Goal: Task Accomplishment & Management: Use online tool/utility

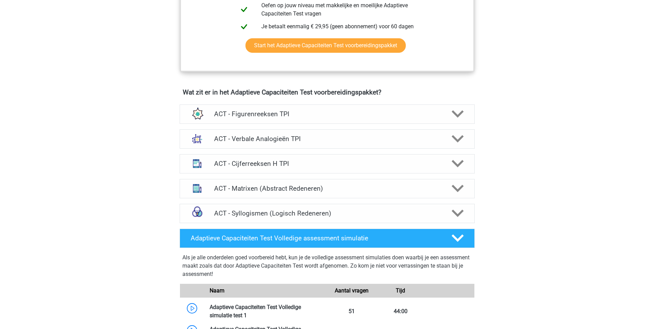
scroll to position [379, 0]
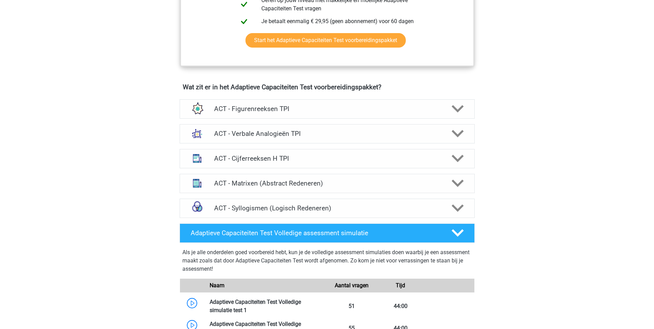
click at [567, 205] on div "Registreer Nederlands" at bounding box center [327, 200] width 654 height 1158
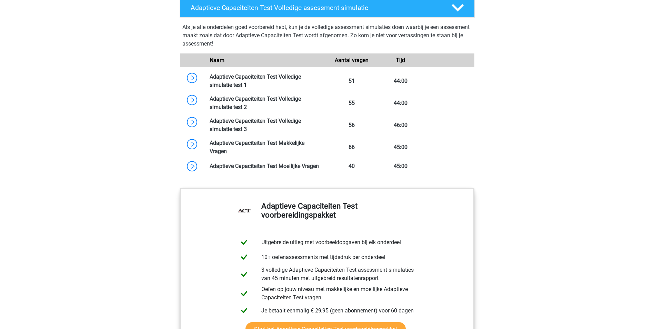
scroll to position [586, 0]
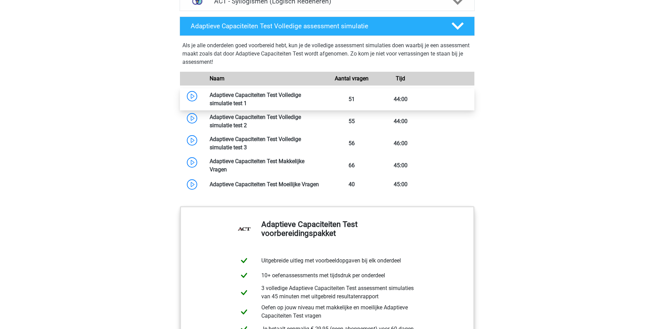
click at [247, 100] on link at bounding box center [247, 103] width 0 height 7
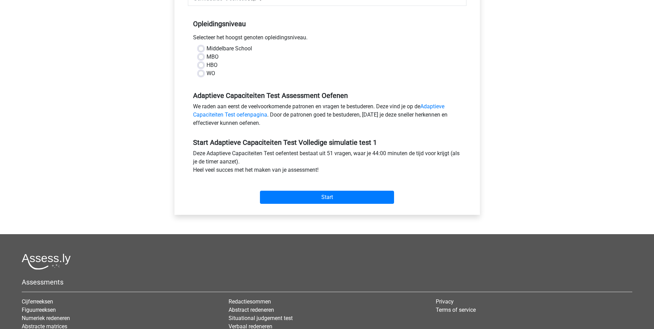
scroll to position [69, 0]
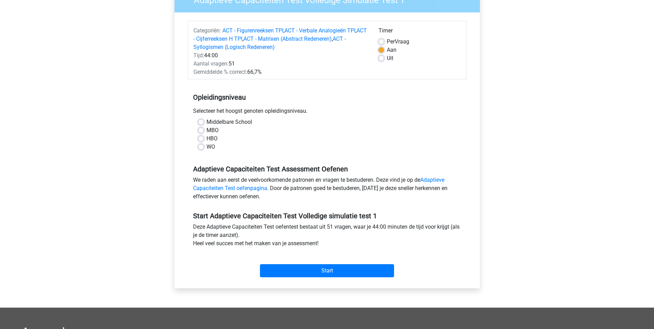
click at [206, 137] on label "HBO" at bounding box center [211, 138] width 11 height 8
click at [203, 137] on input "HBO" at bounding box center [201, 137] width 6 height 7
radio input "true"
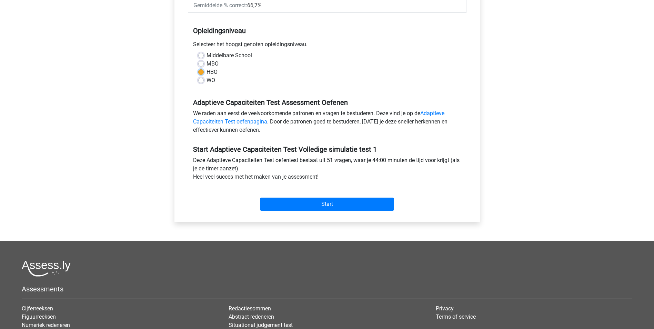
scroll to position [230, 0]
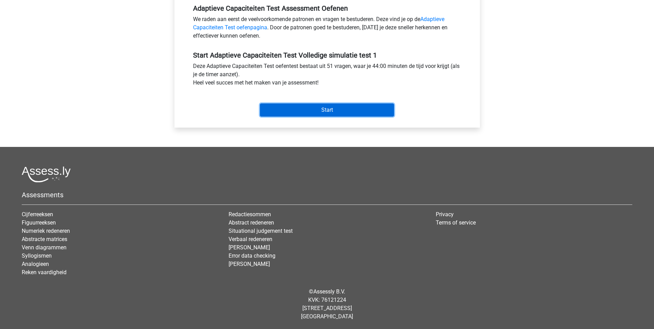
click at [311, 113] on input "Start" at bounding box center [327, 109] width 134 height 13
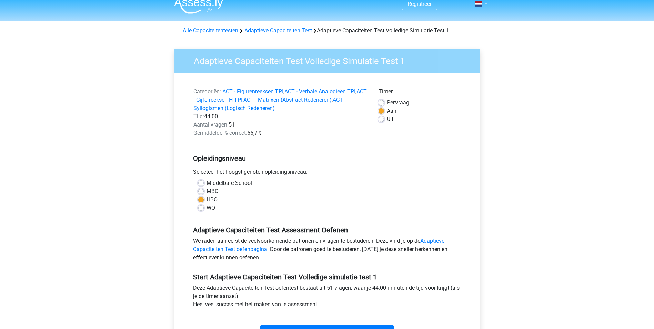
scroll to position [0, 0]
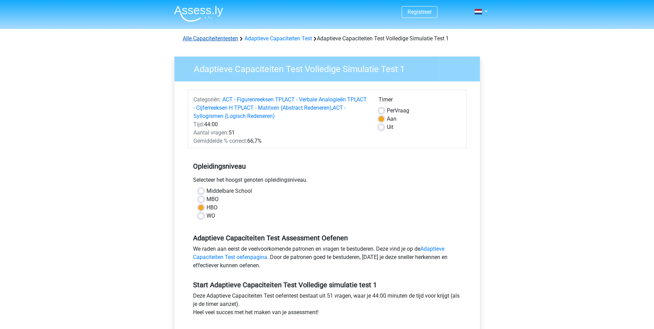
click at [232, 38] on link "Alle Capaciteitentesten" at bounding box center [210, 38] width 55 height 7
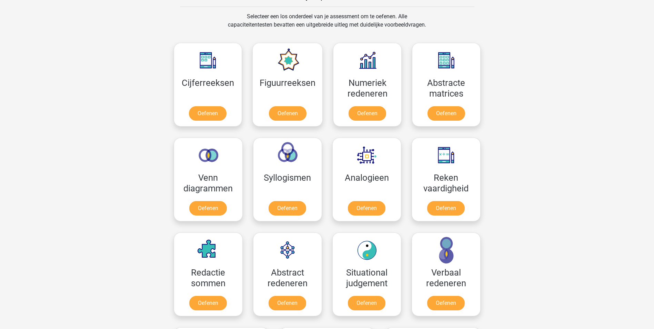
scroll to position [293, 0]
